Goal: Information Seeking & Learning: Check status

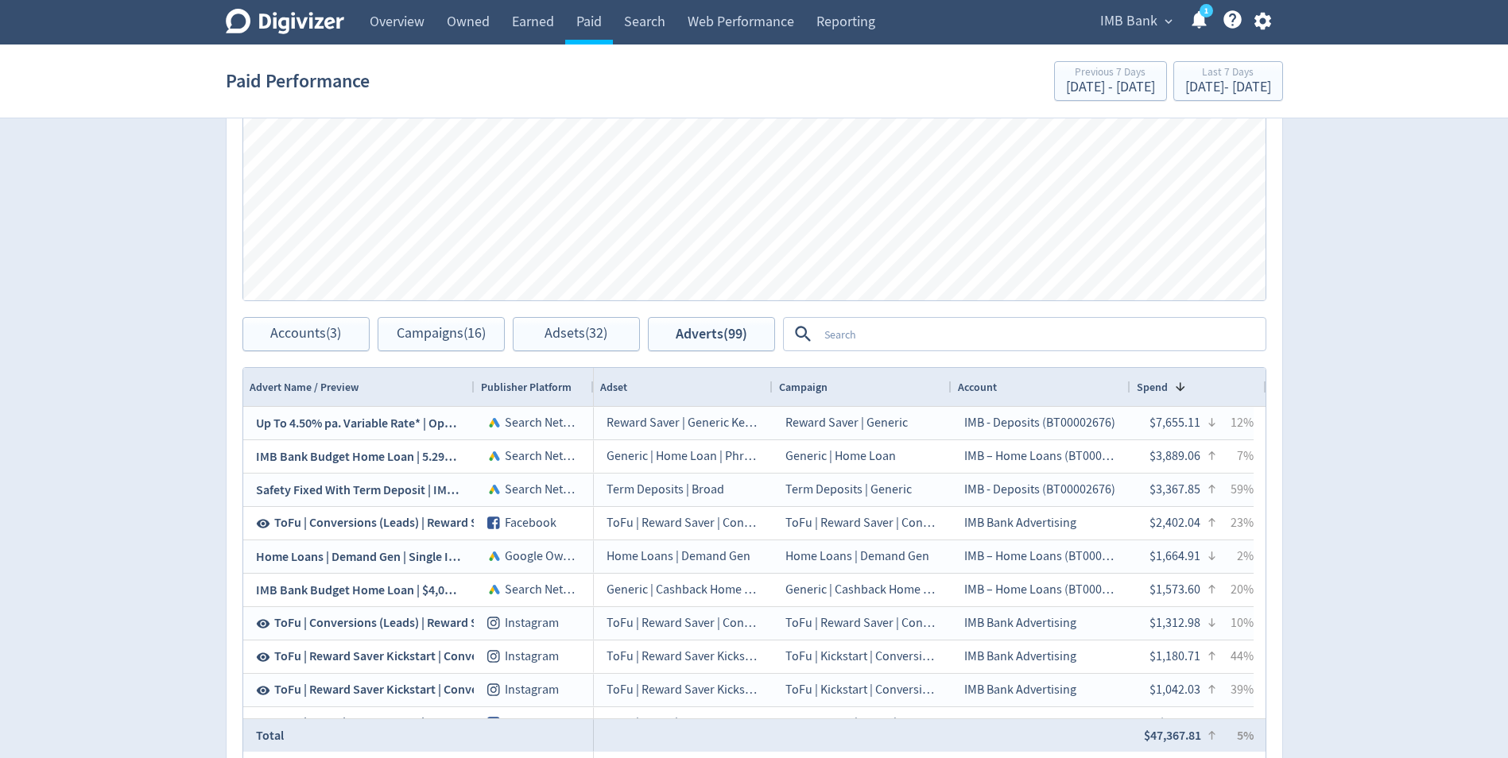
scroll to position [795, 0]
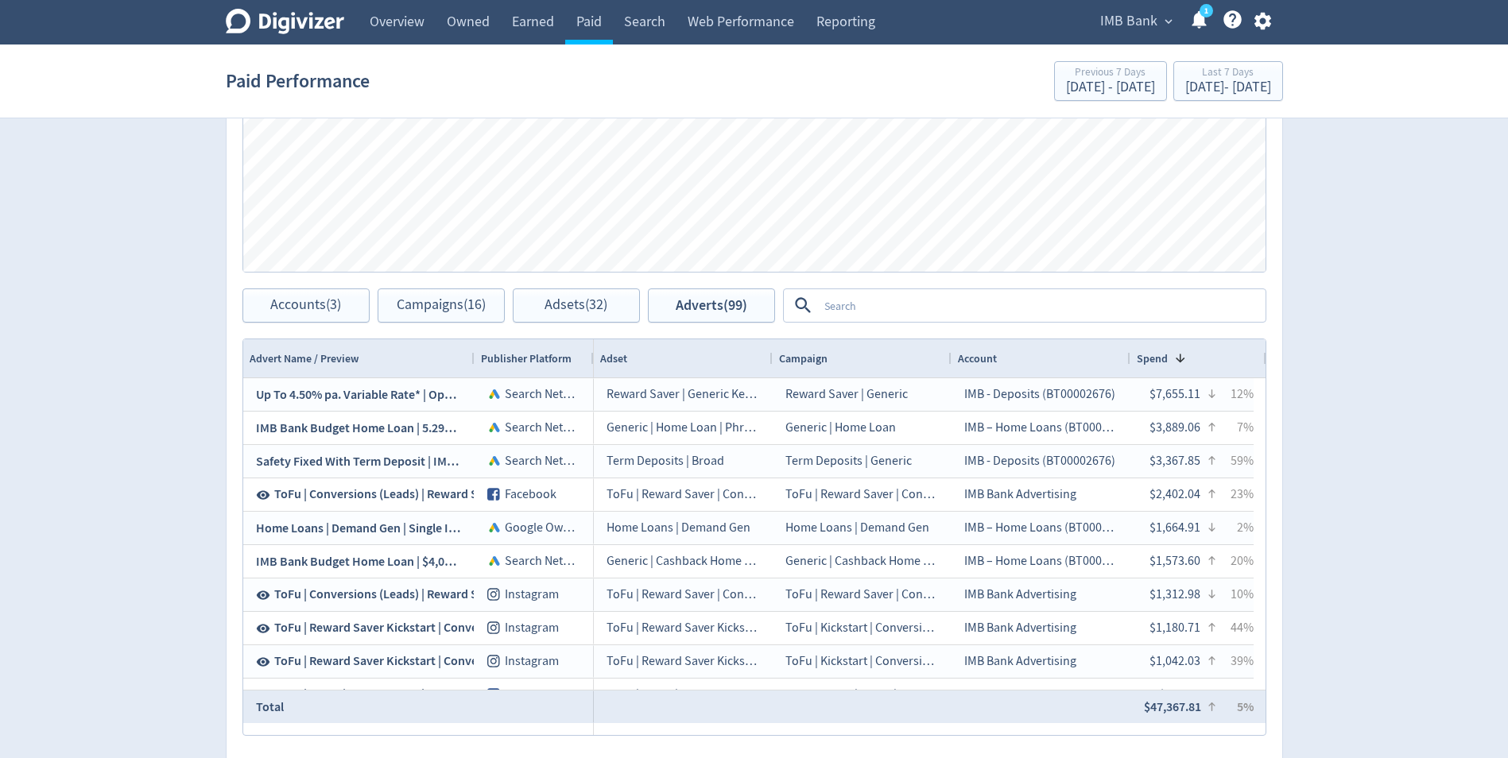
click at [839, 308] on textarea at bounding box center [1041, 305] width 446 height 29
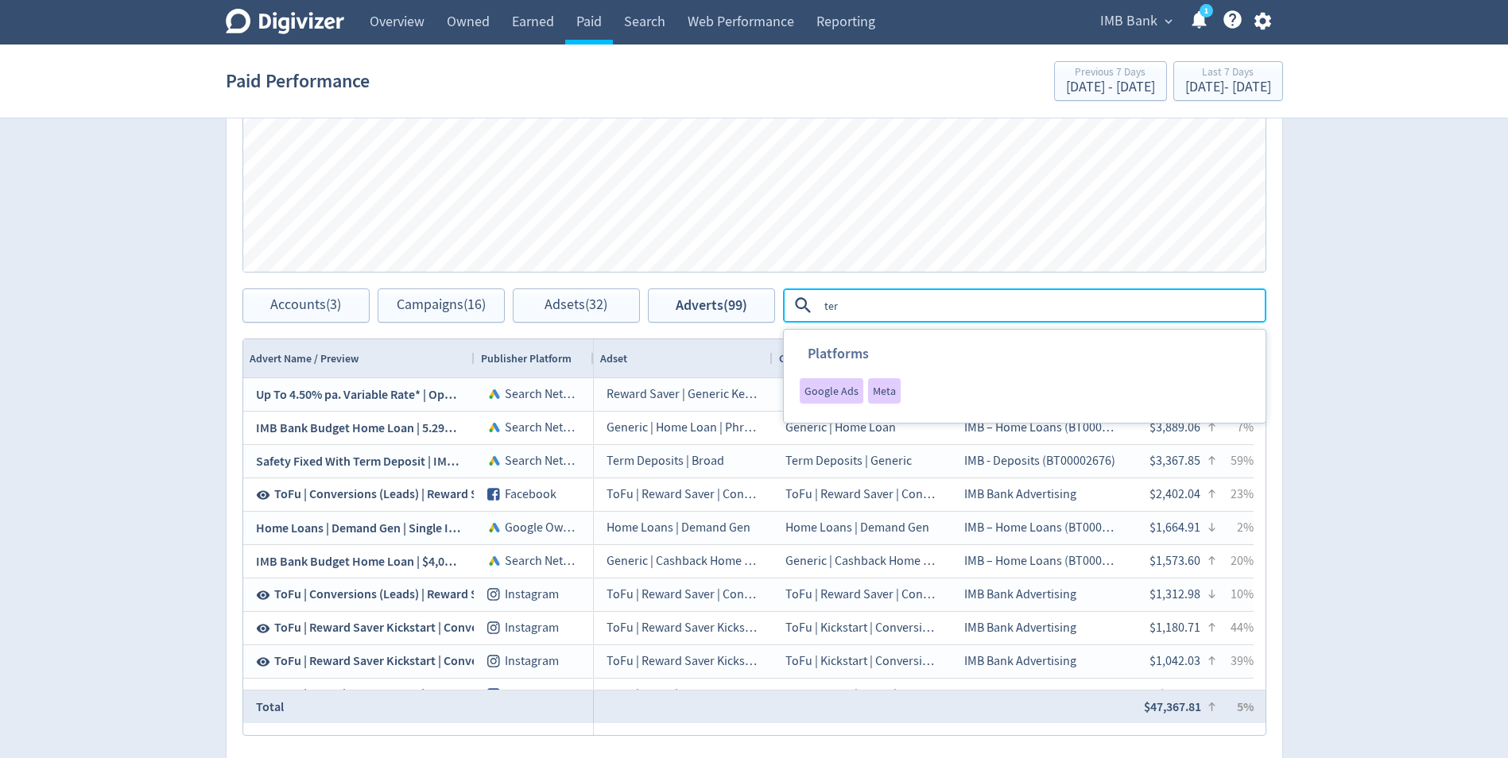
type textarea "term"
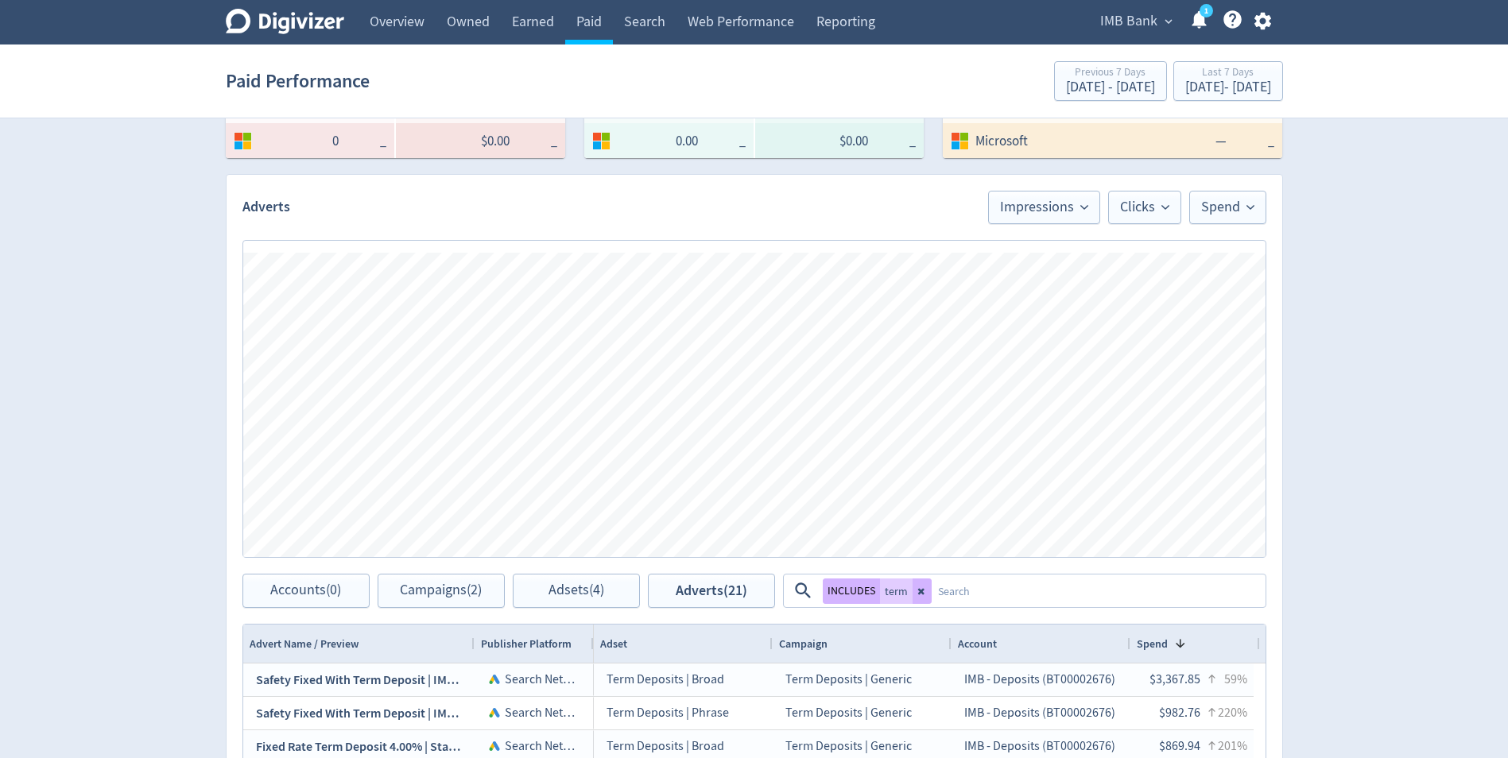
scroll to position [509, 0]
click at [919, 587] on icon at bounding box center [922, 592] width 10 height 10
click at [932, 597] on textarea at bounding box center [1098, 591] width 332 height 29
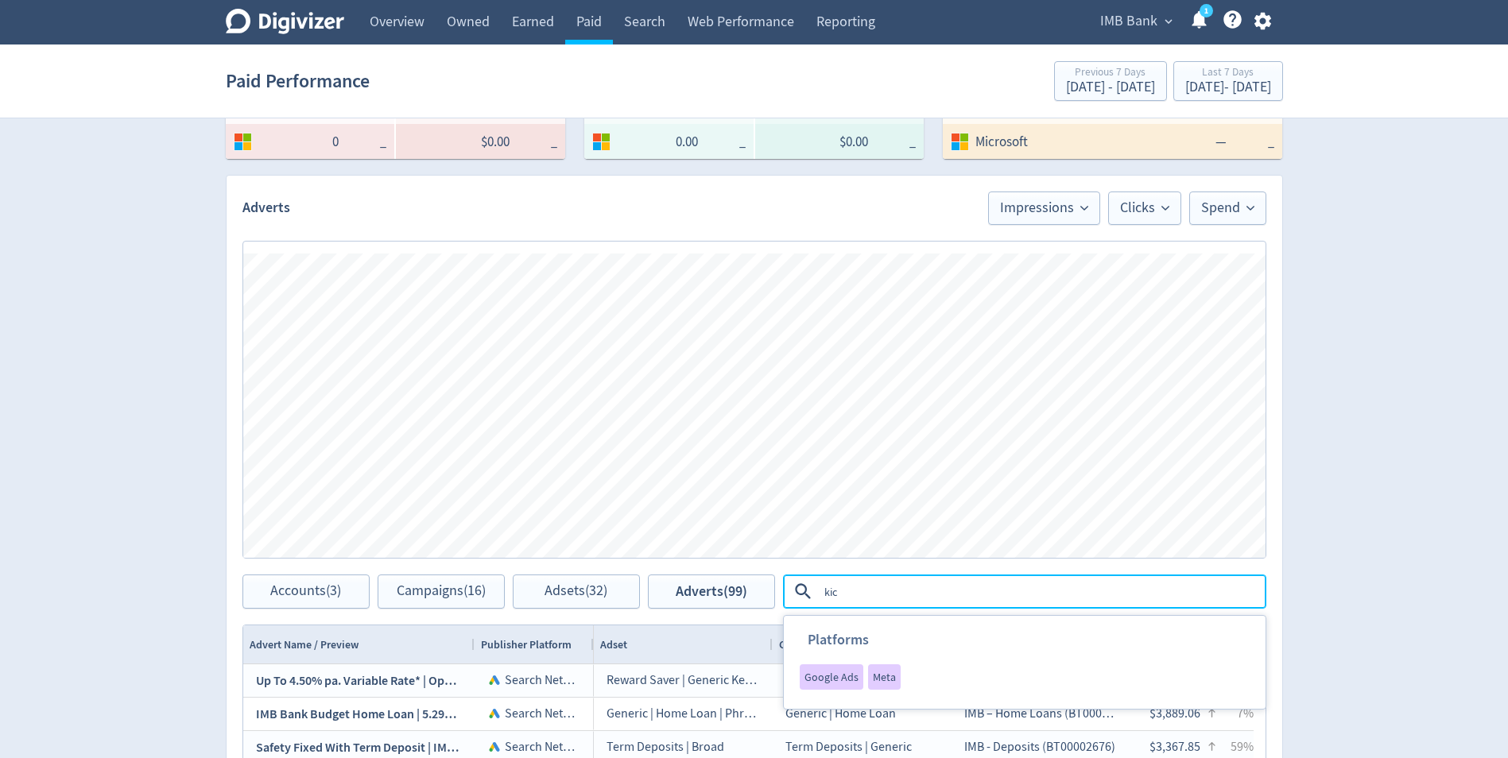
type textarea "kick"
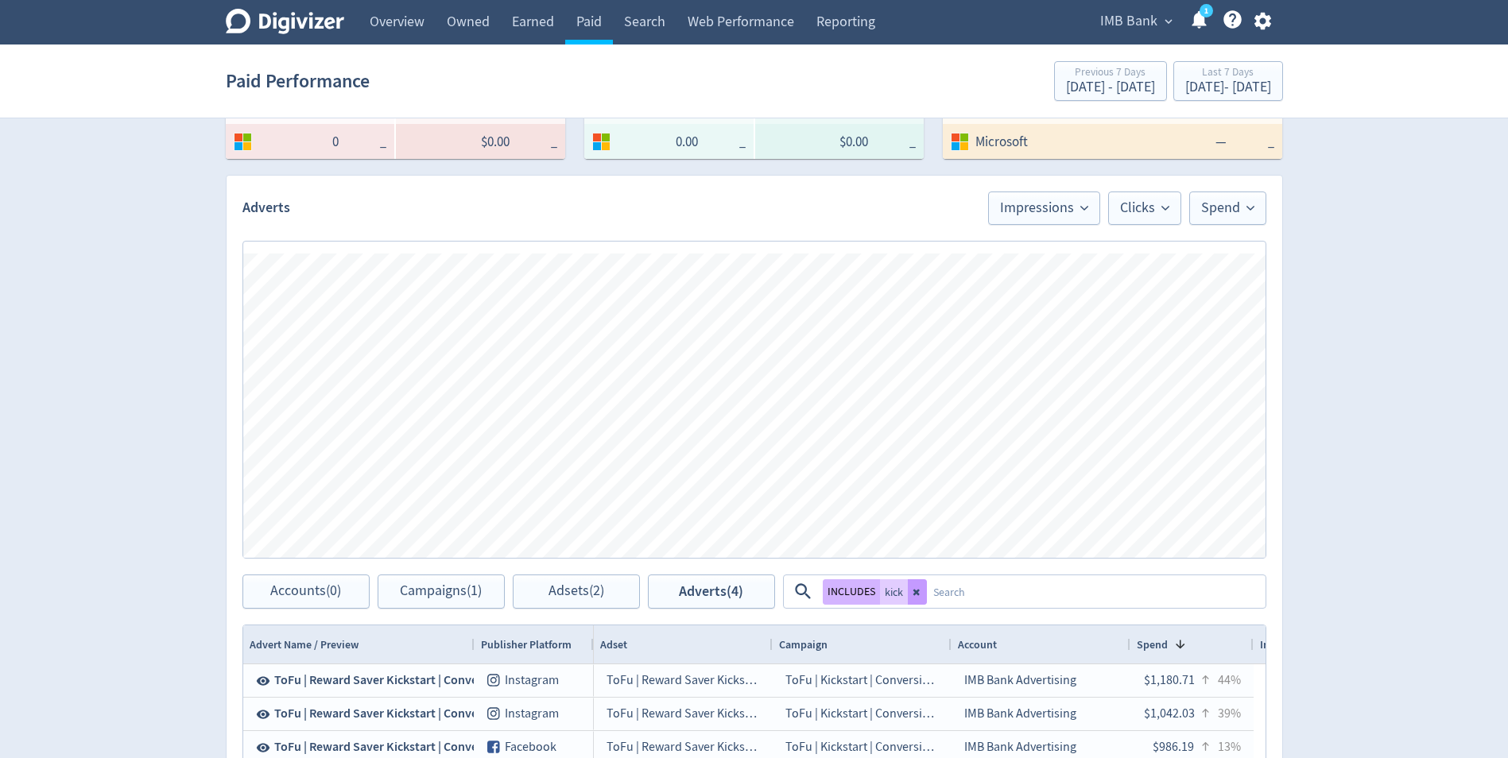
click at [913, 595] on icon at bounding box center [918, 592] width 10 height 10
click at [927, 587] on textarea at bounding box center [1095, 591] width 337 height 29
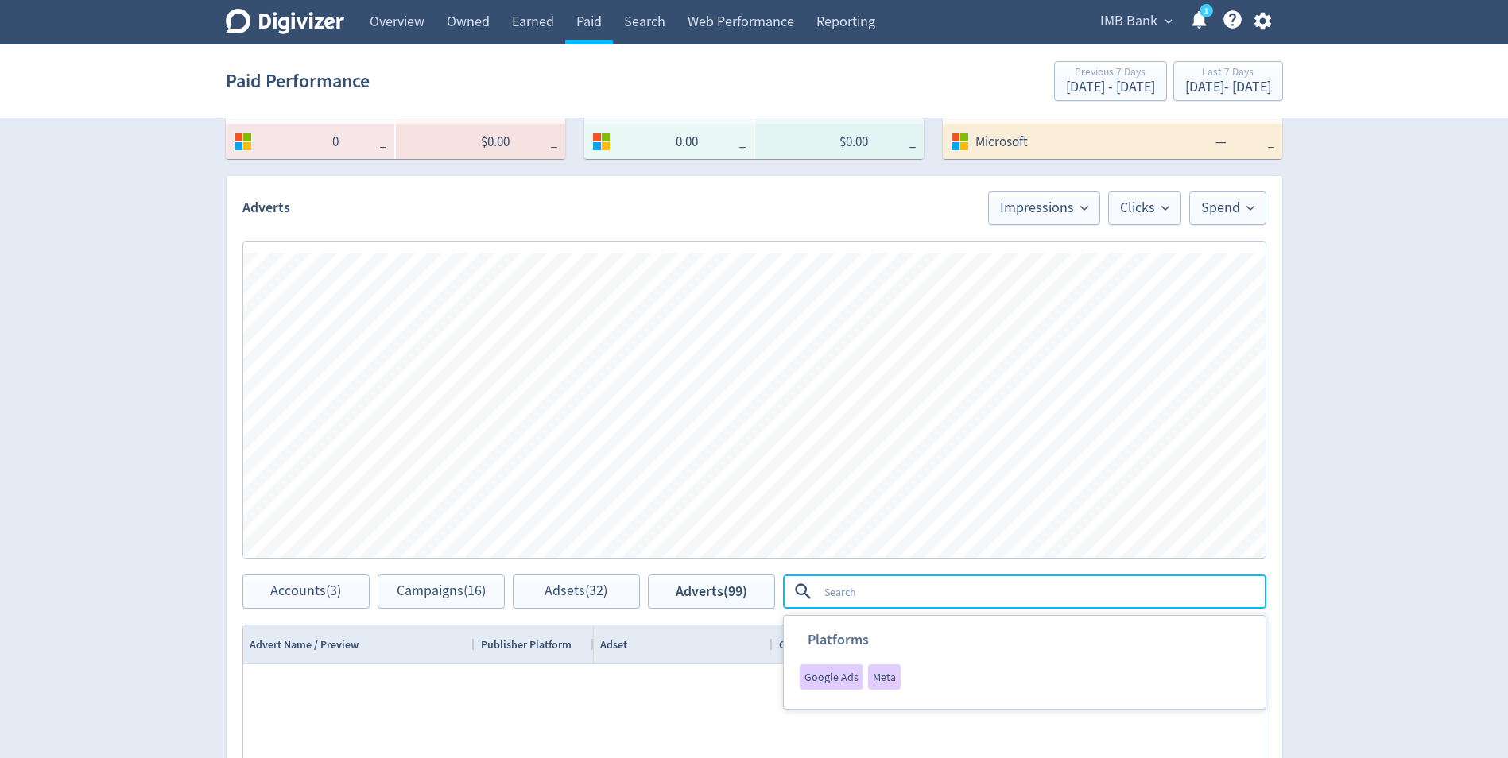
click at [937, 594] on textarea at bounding box center [1041, 591] width 446 height 29
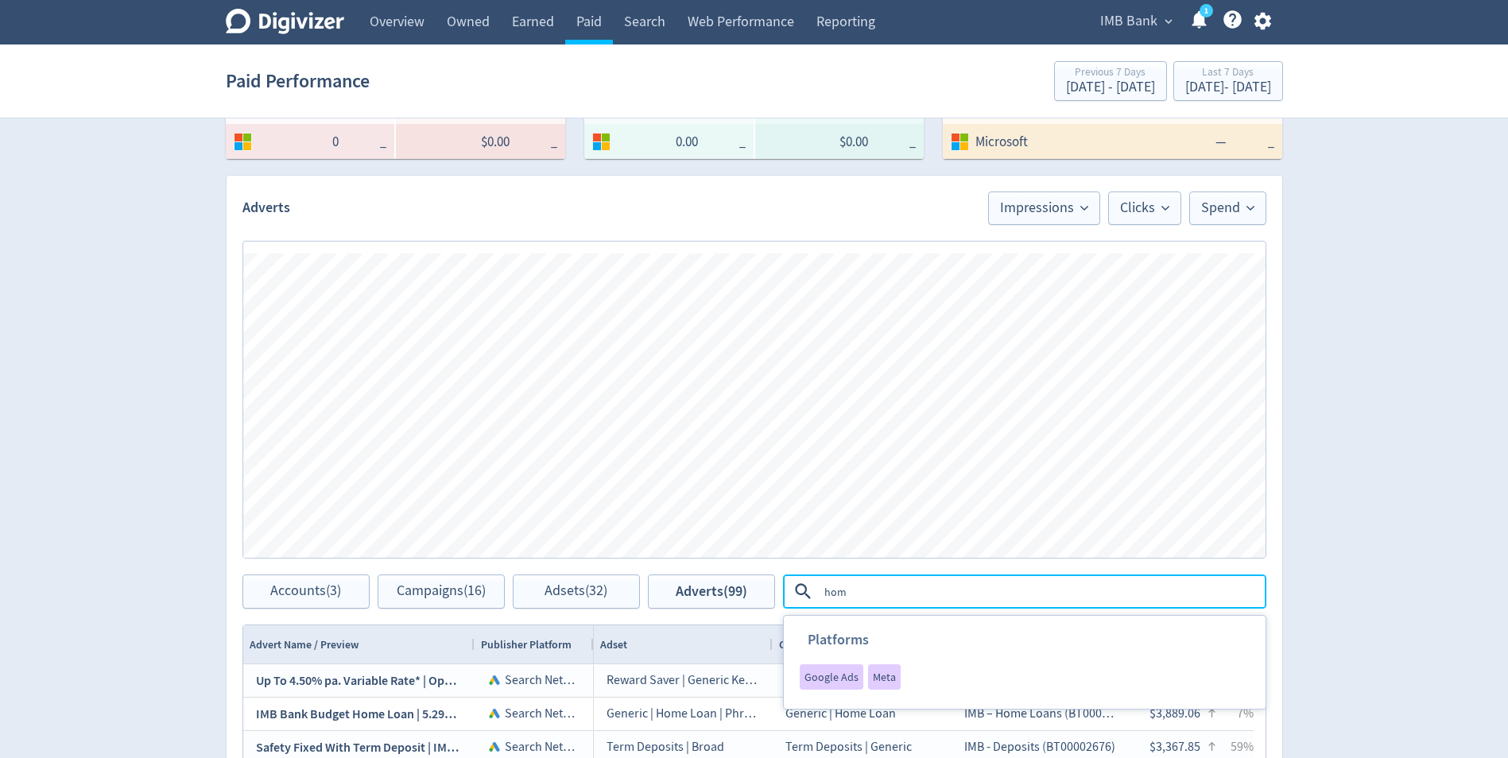
type textarea "home"
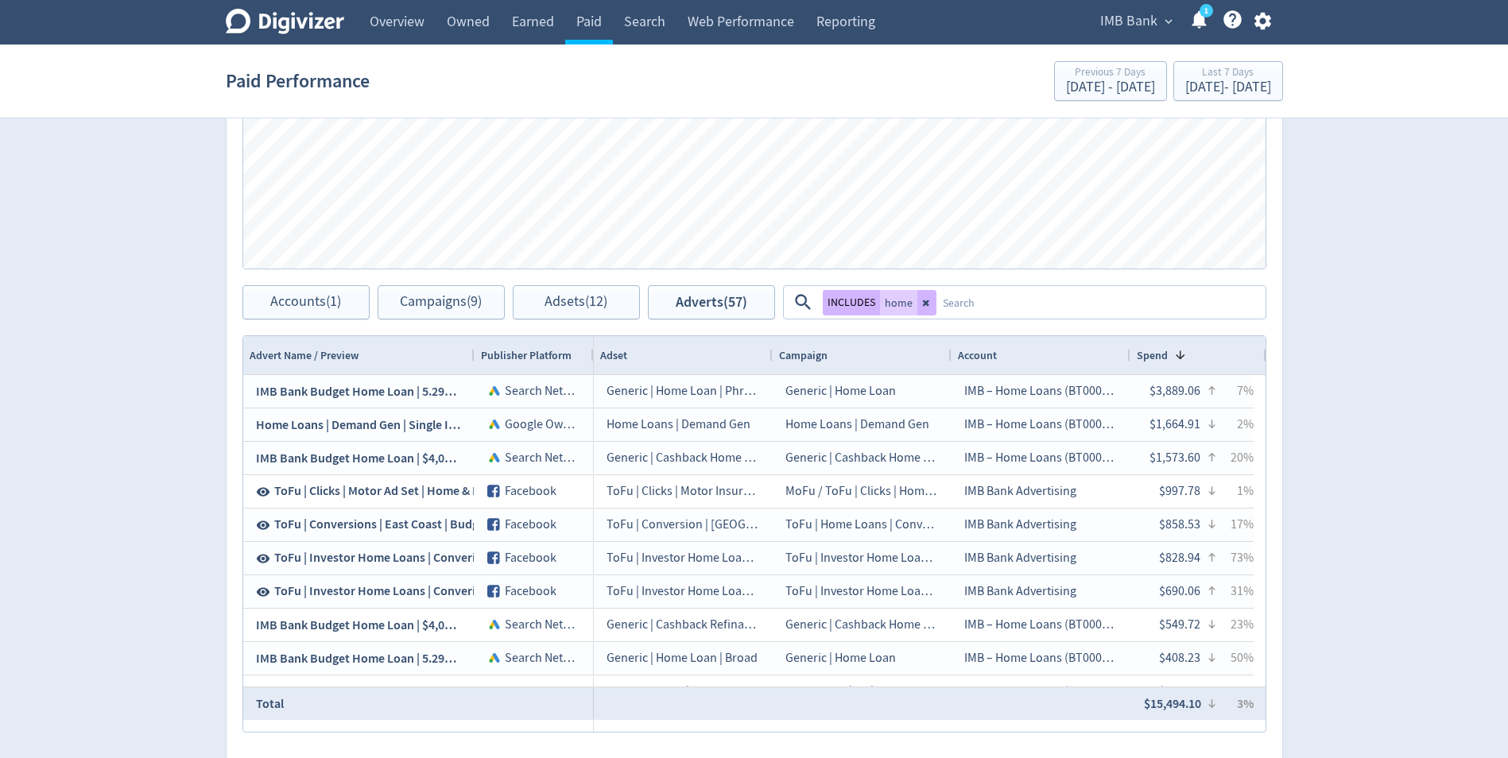
scroll to position [827, 0]
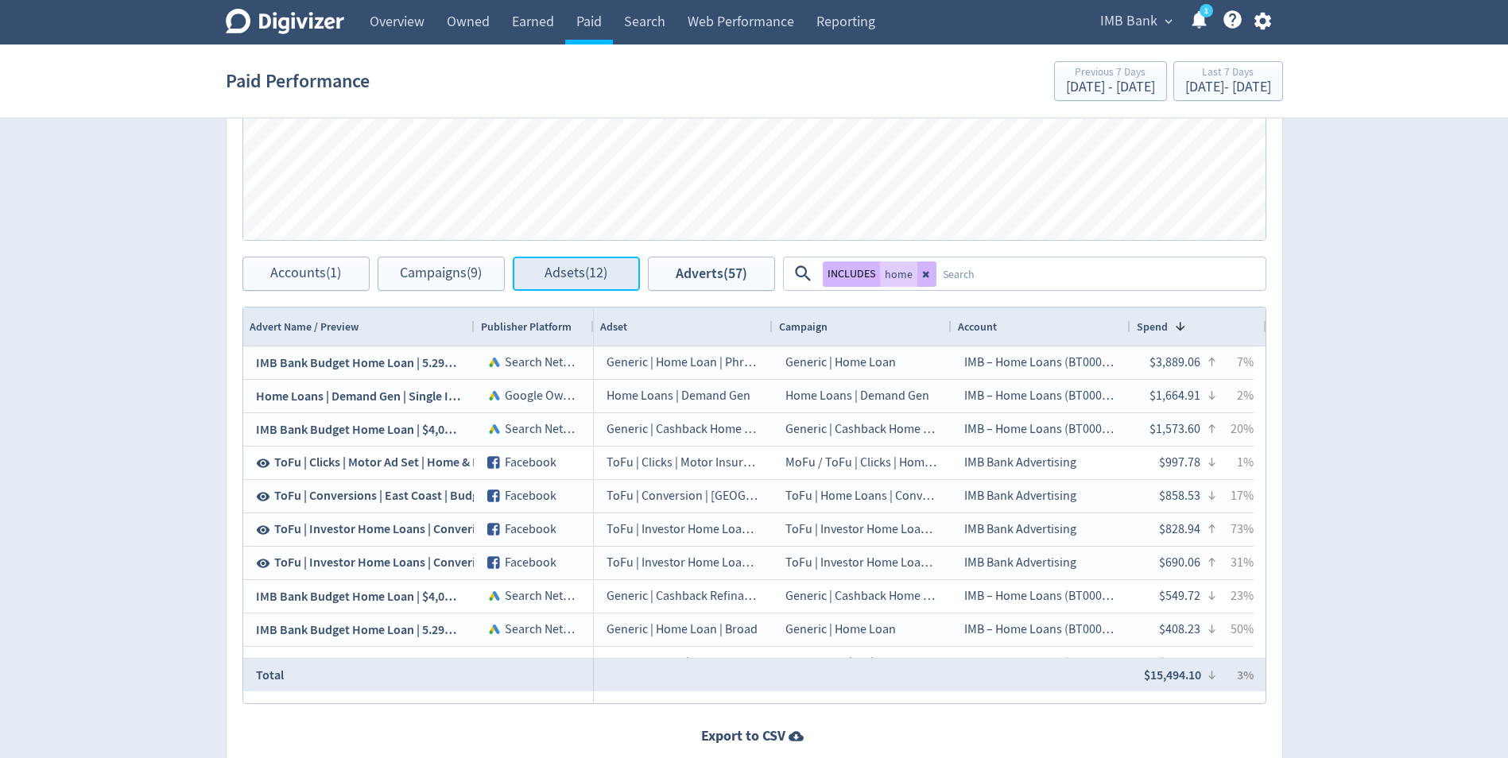
click at [572, 266] on span "Adsets (12)" at bounding box center [576, 273] width 63 height 15
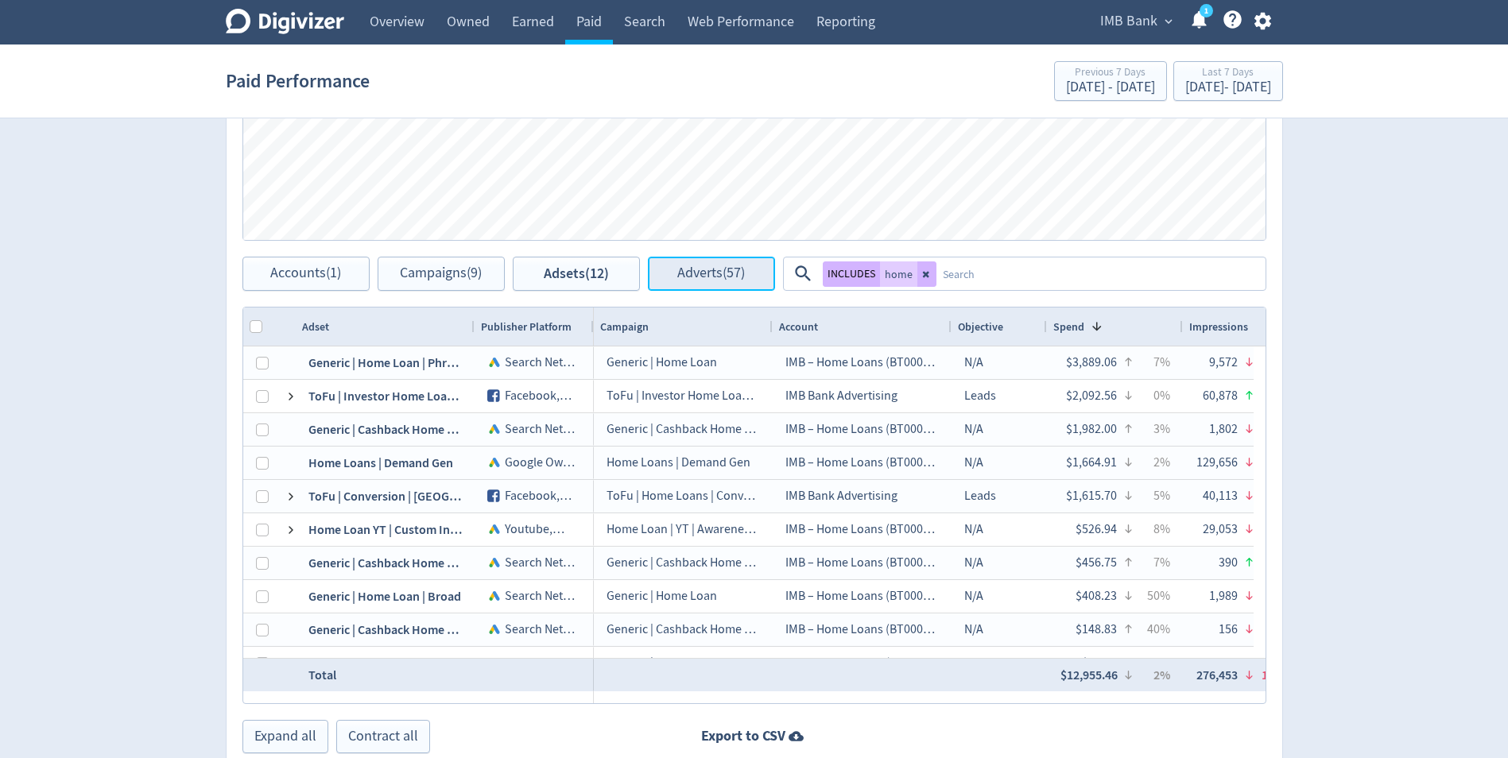
click at [719, 271] on span "Adverts (57)" at bounding box center [711, 273] width 68 height 15
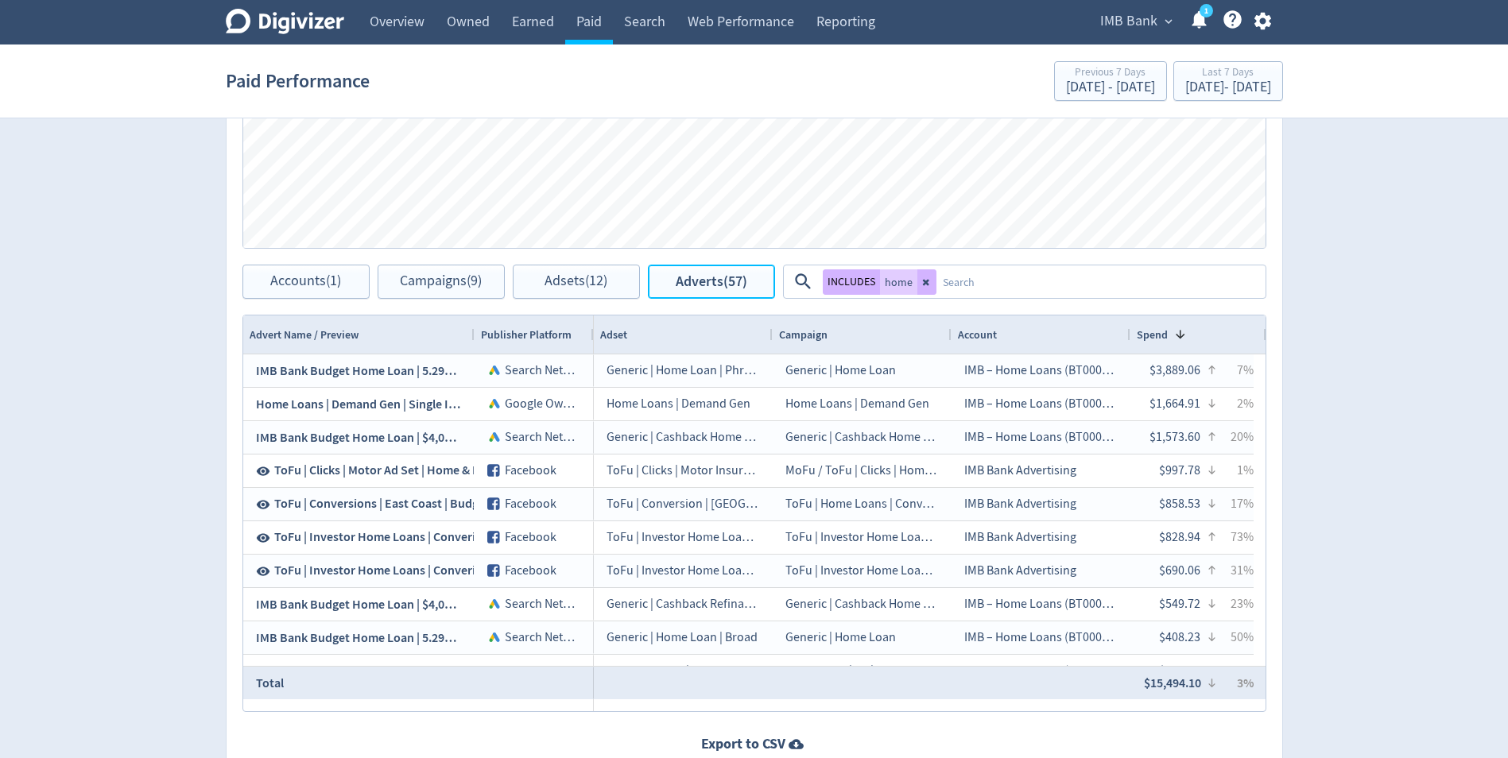
scroll to position [827, 0]
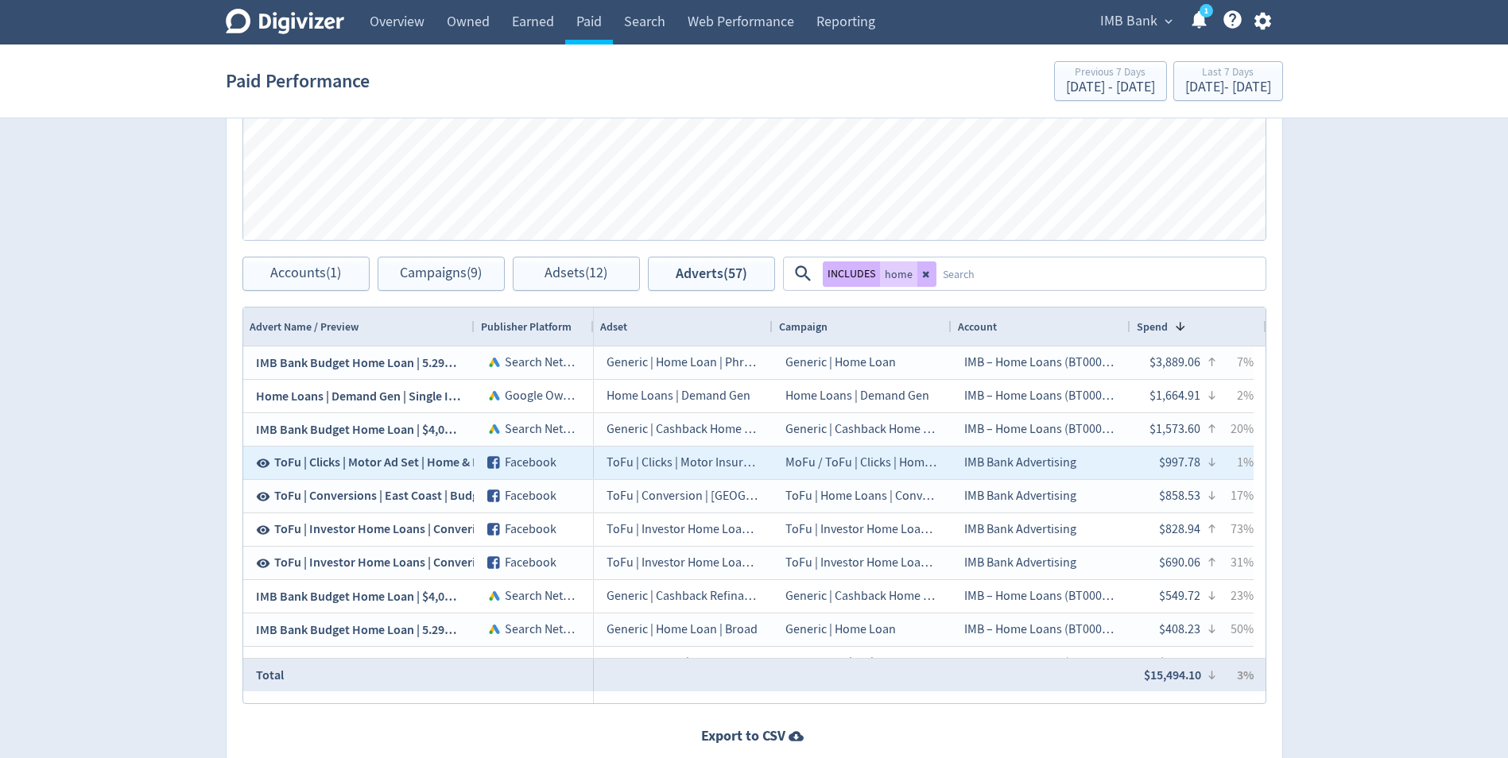
click at [698, 468] on div "ToFu | Clicks | Motor Insurance" at bounding box center [683, 463] width 179 height 33
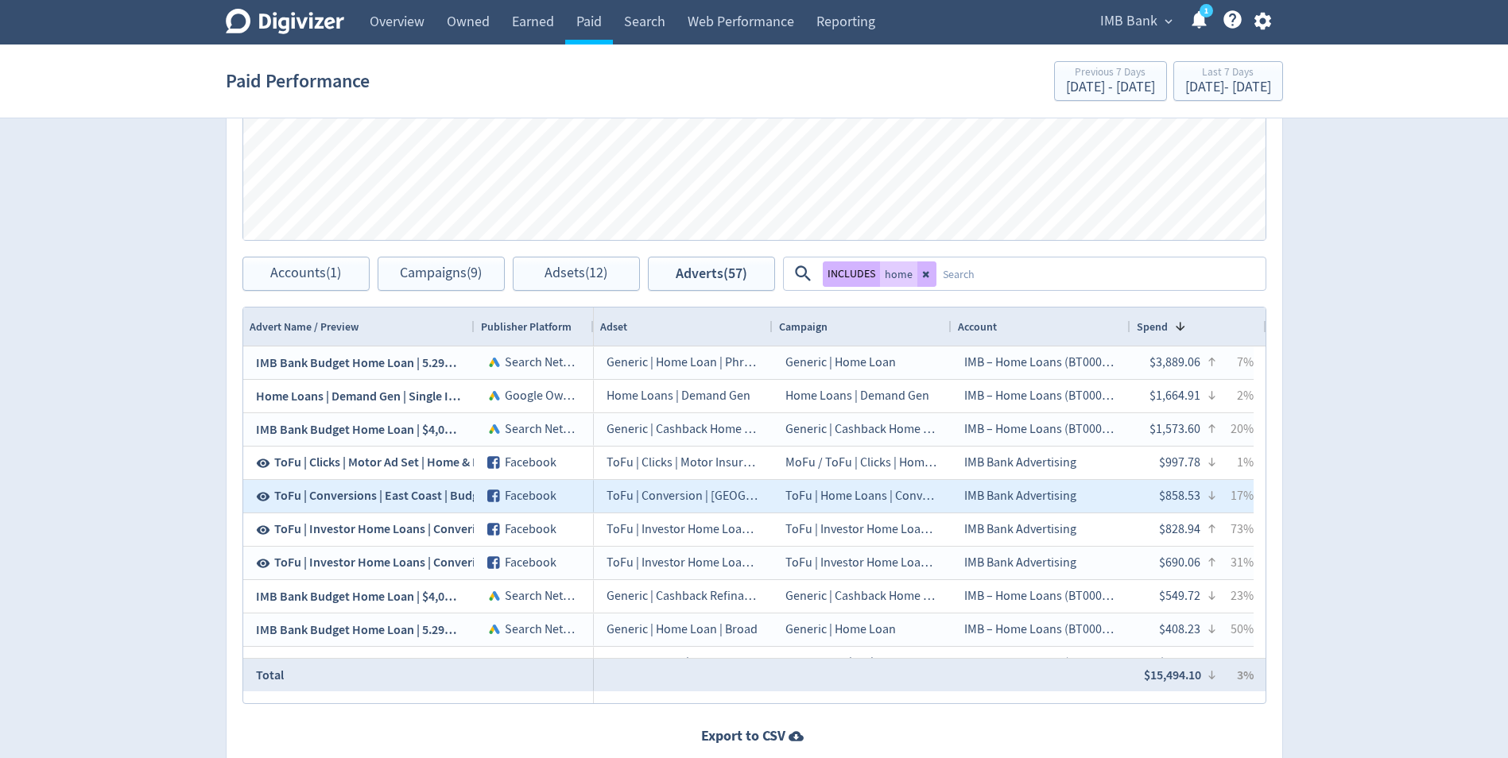
click at [698, 496] on div "ToFu | Conversion | [GEOGRAPHIC_DATA] | Home Loans | BAU" at bounding box center [683, 496] width 179 height 33
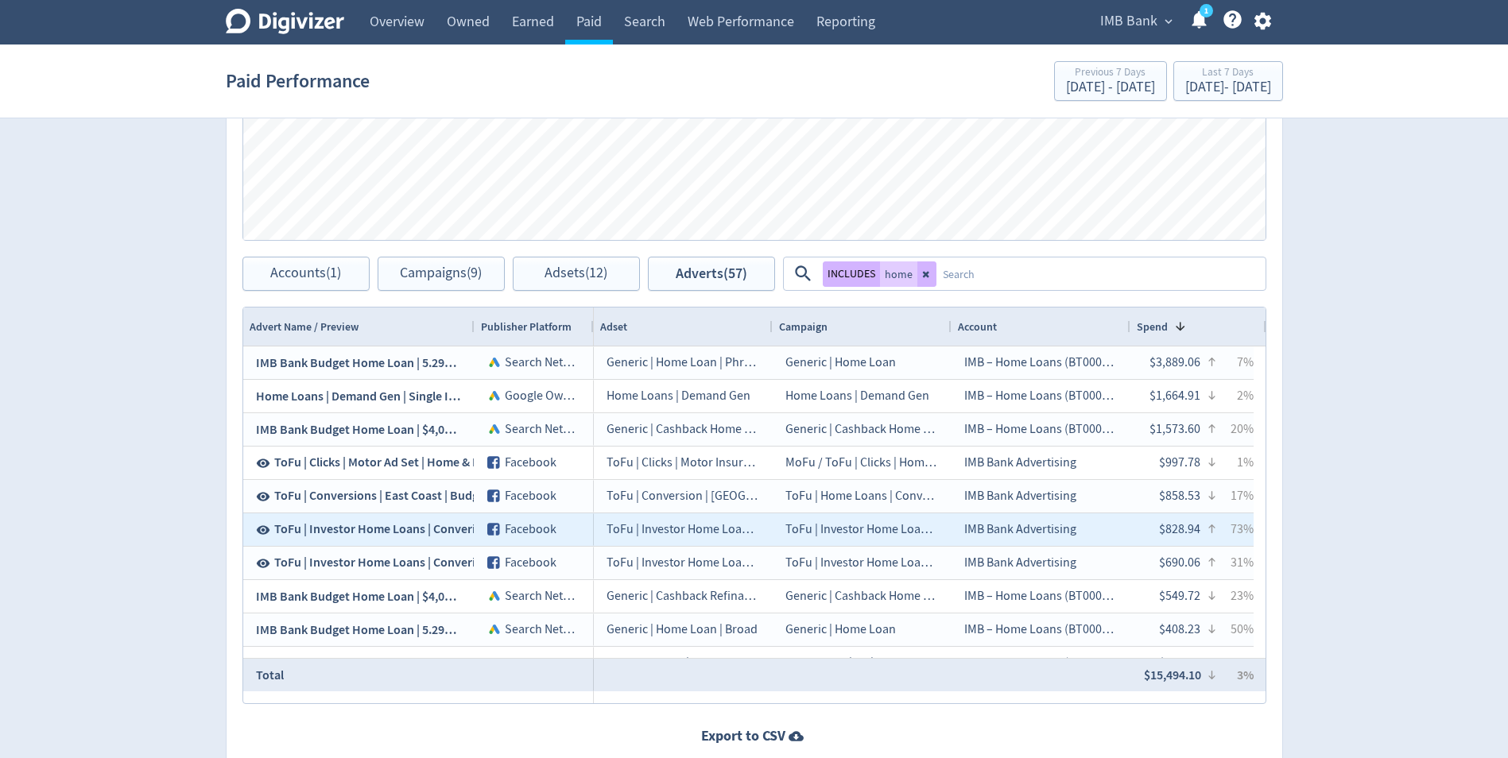
click at [699, 526] on div "ToFu | Investor Home Loans (Leads) | Conversions | November" at bounding box center [683, 530] width 179 height 33
